Goal: Information Seeking & Learning: Learn about a topic

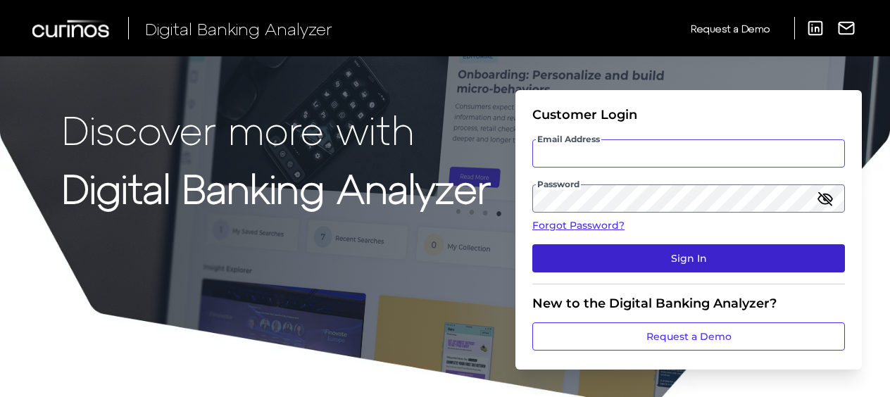
type input "[PERSON_NAME][EMAIL_ADDRESS][PERSON_NAME][DOMAIN_NAME]"
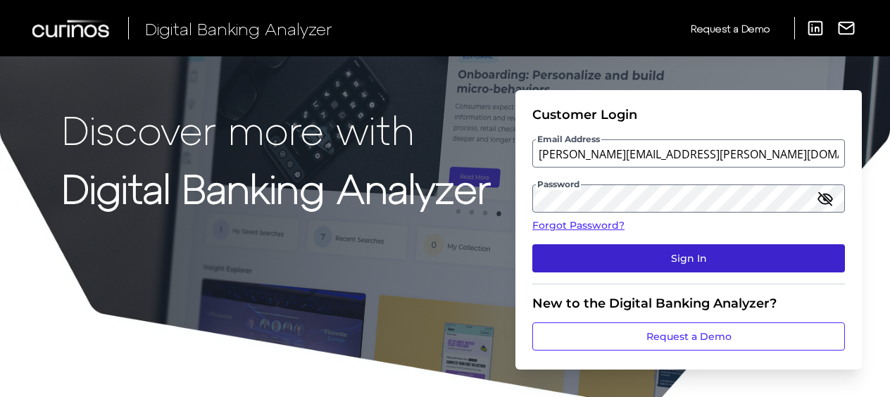
click at [693, 259] on button "Sign In" at bounding box center [688, 258] width 313 height 28
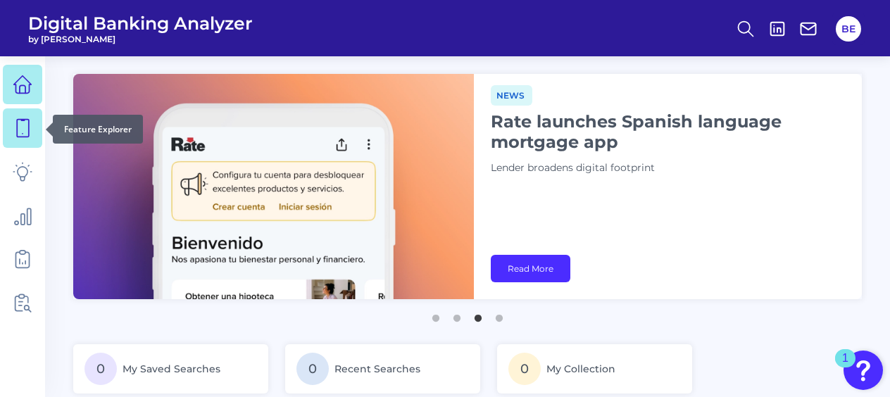
click at [23, 127] on icon at bounding box center [23, 128] width 20 height 20
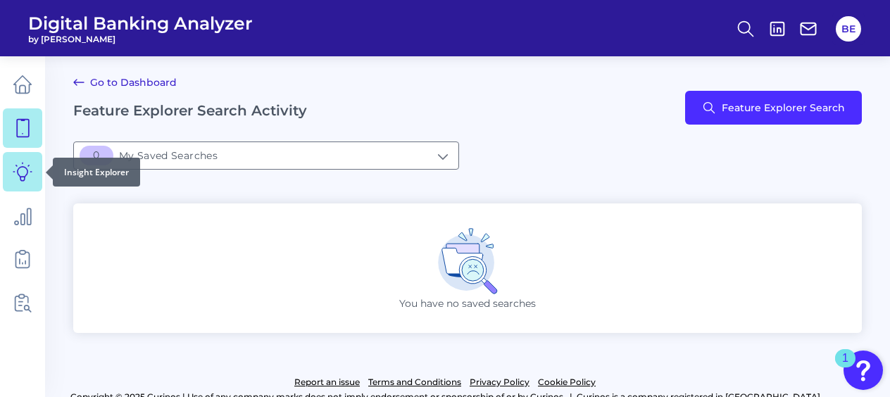
click at [27, 167] on icon at bounding box center [23, 172] width 20 height 20
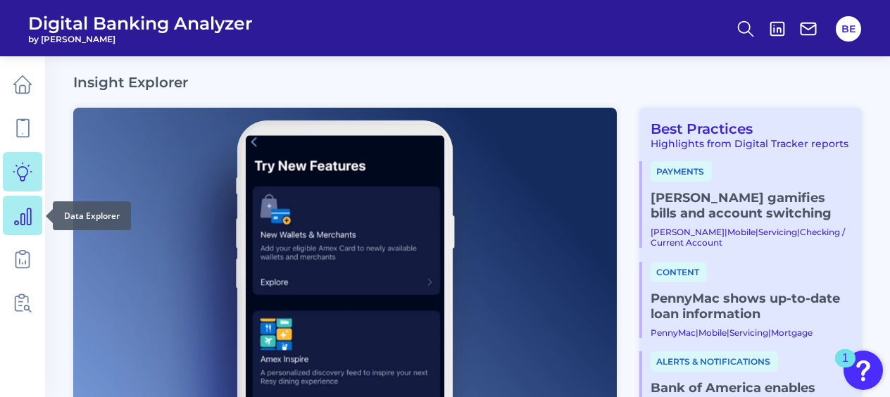
click at [27, 211] on icon at bounding box center [23, 216] width 16 height 16
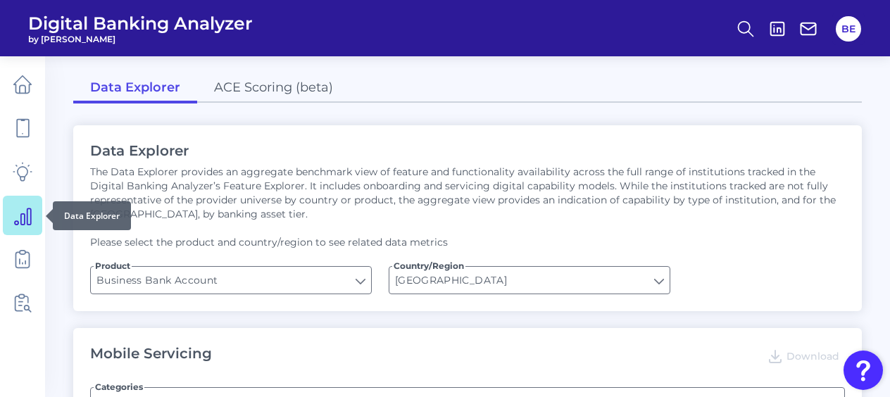
type input "Upon opening the app are users immediately prompted to use Touch/Face ID to log…"
type input "Can you apply for the PRODUCT as a new to brand customer on ANY digital channel?"
type input "Does it offer third-party single sign on?"
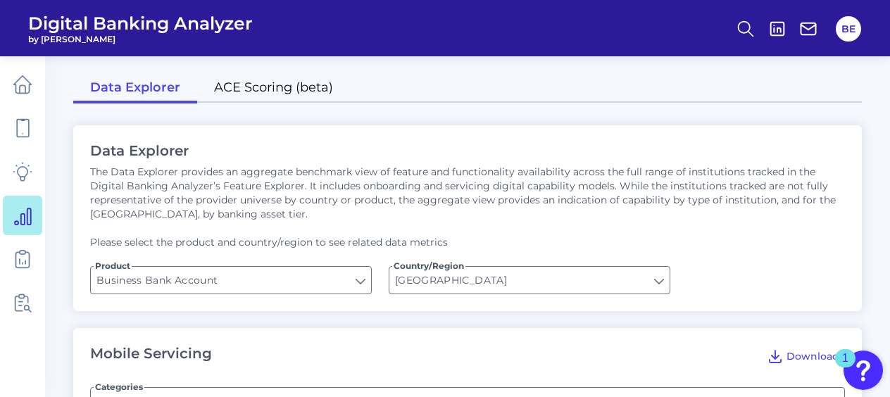
click at [263, 88] on link "ACE Scoring (beta)" at bounding box center [273, 89] width 153 height 30
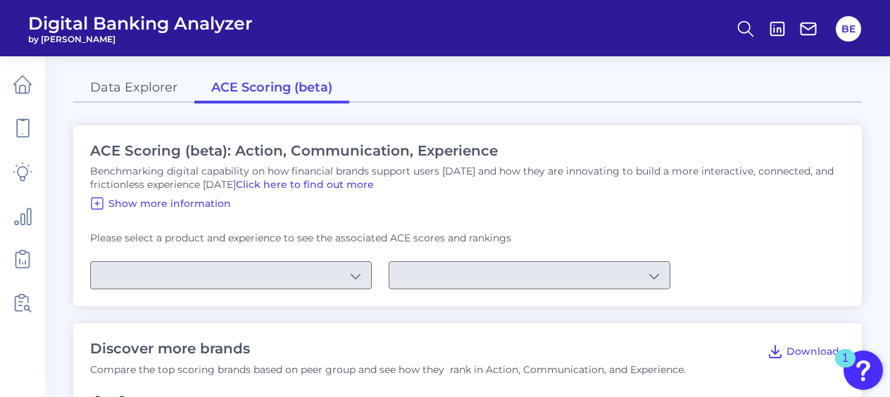
type input "Checking / Current Account"
type input "Mobile Servicing"
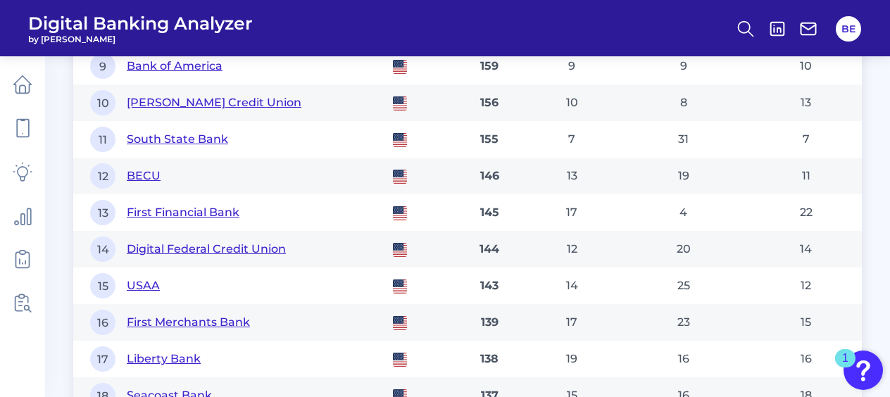
scroll to position [1280, 0]
